Goal: Task Accomplishment & Management: Use online tool/utility

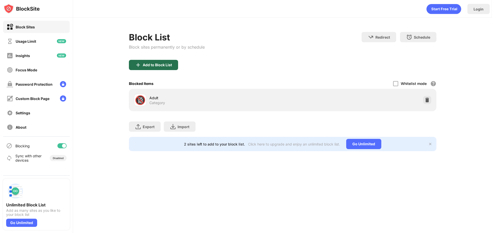
click at [161, 63] on div "Add to Block List" at bounding box center [153, 65] width 49 height 10
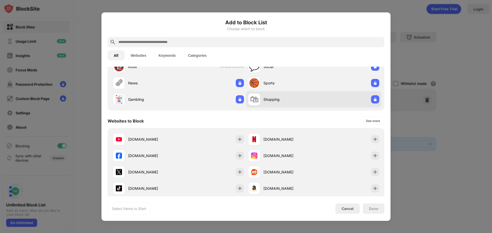
scroll to position [51, 0]
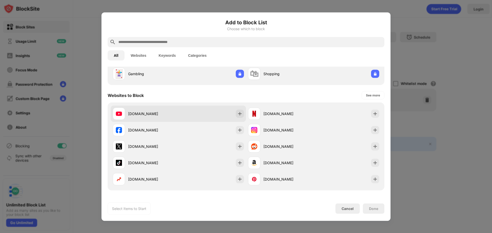
click at [117, 115] on img at bounding box center [119, 114] width 6 height 6
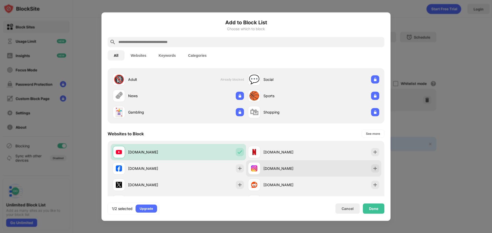
scroll to position [0, 0]
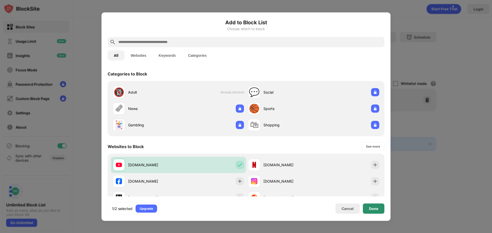
click at [377, 211] on div "Done" at bounding box center [373, 209] width 9 height 4
